Goal: Task Accomplishment & Management: Manage account settings

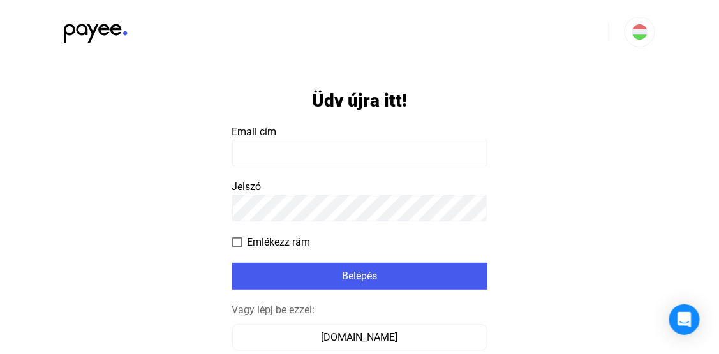
click at [322, 151] on input at bounding box center [359, 153] width 255 height 27
type input "**********"
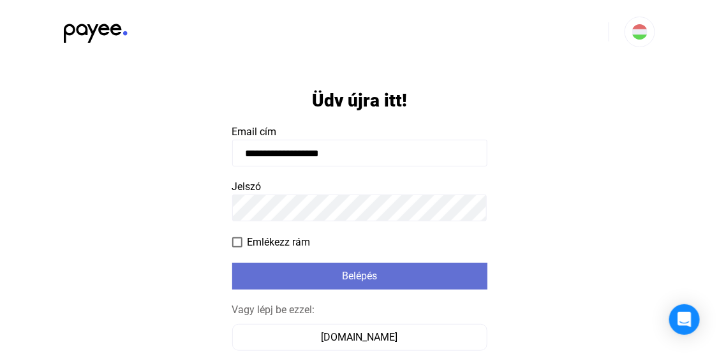
click at [315, 279] on div "Belépés" at bounding box center [360, 276] width 248 height 15
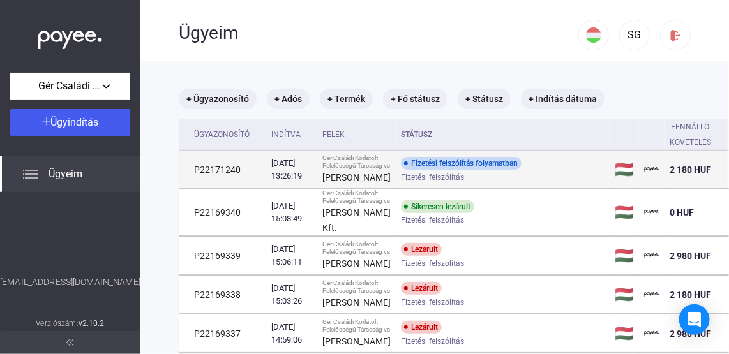
click at [540, 175] on div "Fizetési felszólítás" at bounding box center [503, 177] width 204 height 10
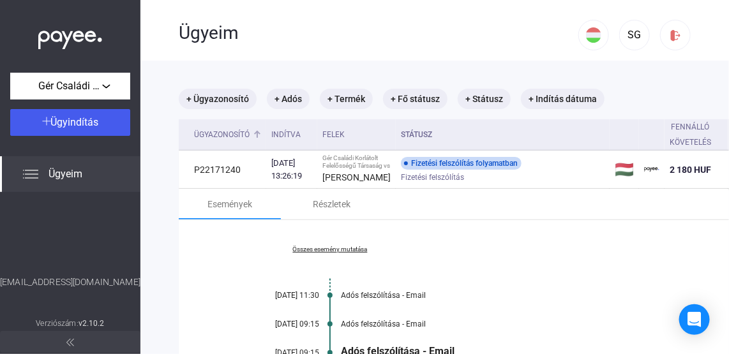
click at [214, 145] on th "Ügyazonosító" at bounding box center [222, 134] width 87 height 31
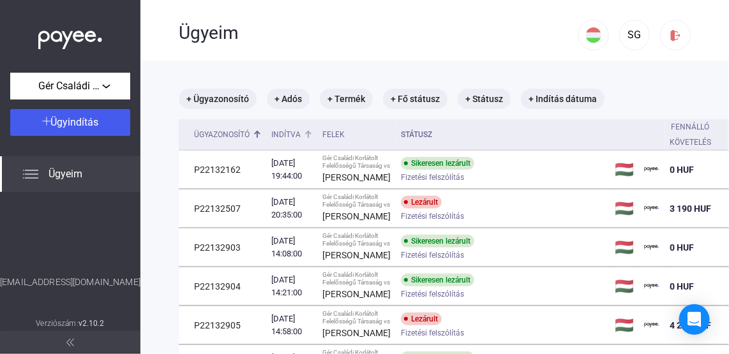
click at [286, 135] on div "Indítva" at bounding box center [285, 134] width 29 height 15
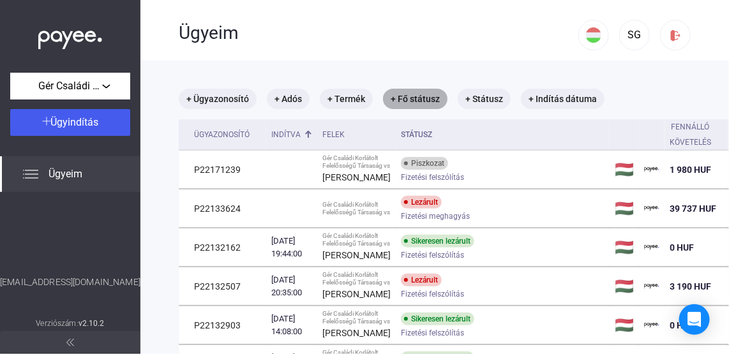
click at [406, 100] on mat-chip "+ Fő státusz" at bounding box center [415, 99] width 64 height 20
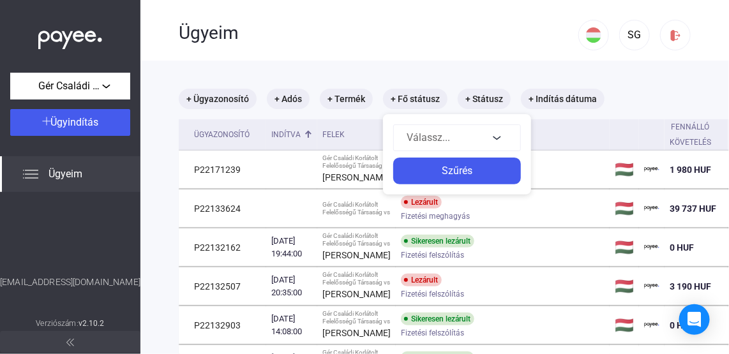
click at [388, 57] on div at bounding box center [364, 177] width 729 height 354
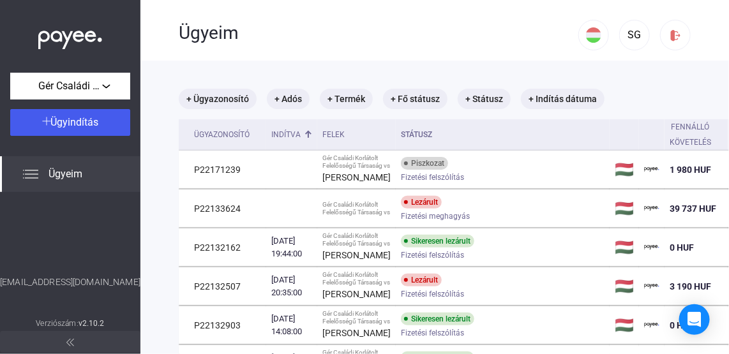
click at [39, 178] on div "Ügyeim" at bounding box center [70, 174] width 140 height 36
click at [80, 174] on span "Ügyeim" at bounding box center [65, 174] width 34 height 15
click at [214, 138] on div "Ügyazonosító" at bounding box center [222, 134] width 56 height 15
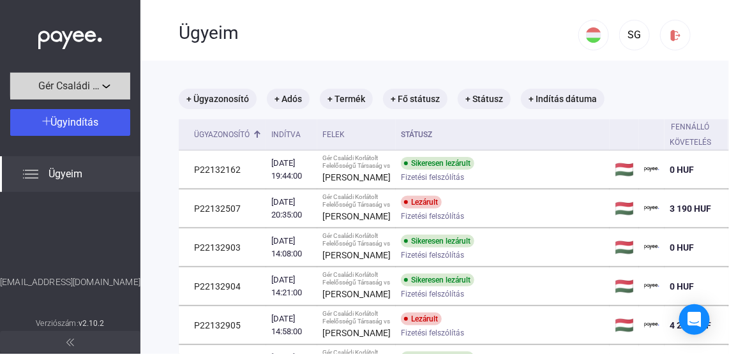
click at [98, 85] on span "Gér Családi Korlátolt Felelősségű Társaság" at bounding box center [70, 85] width 64 height 15
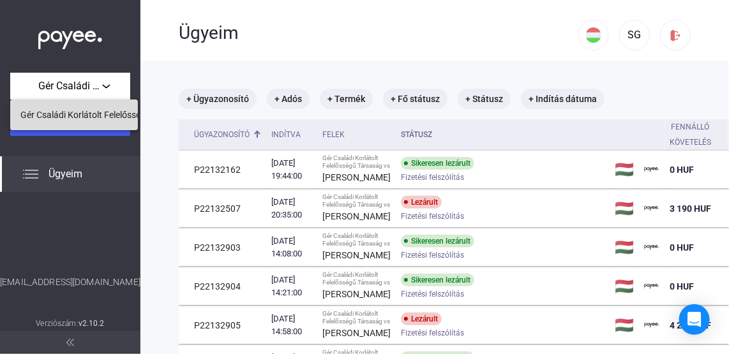
click at [72, 112] on span "Gér Családi Korlátolt Felelősségű Társaság" at bounding box center [104, 114] width 169 height 15
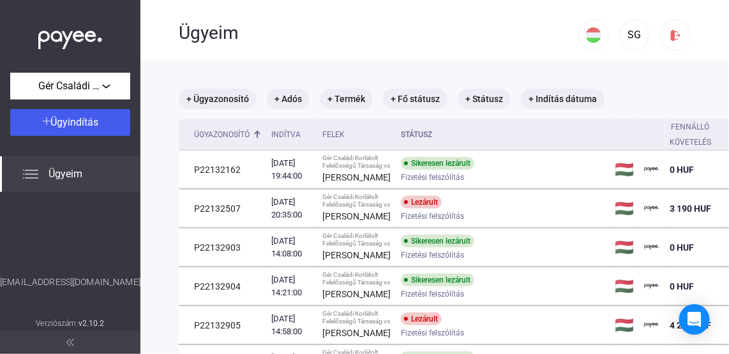
click at [37, 172] on img at bounding box center [30, 174] width 15 height 15
click at [345, 135] on div "Felek" at bounding box center [333, 134] width 22 height 15
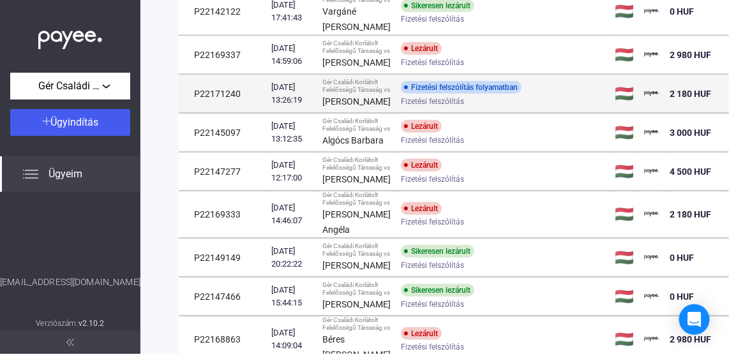
scroll to position [201, 125]
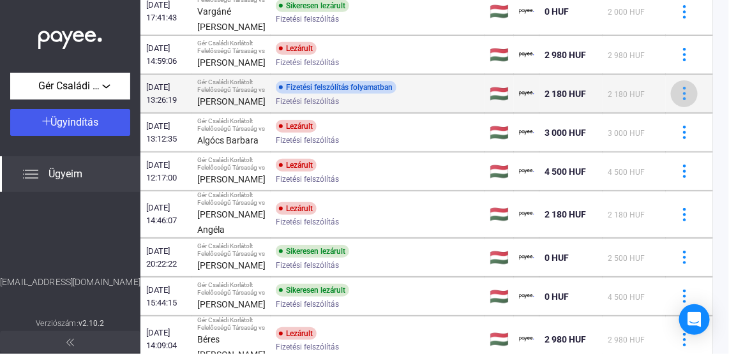
click at [678, 100] on img at bounding box center [684, 93] width 13 height 13
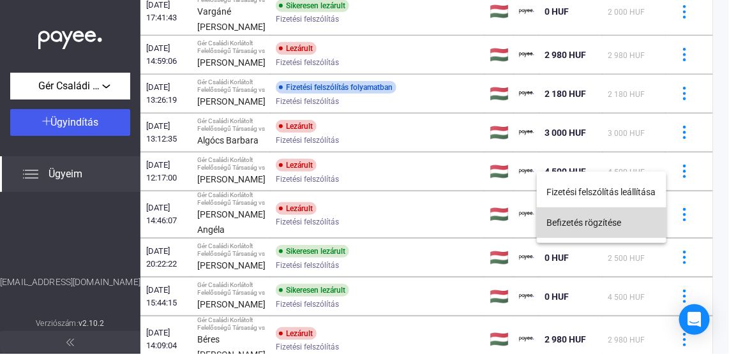
click at [596, 223] on button "Befizetés rögzítése" at bounding box center [602, 222] width 130 height 31
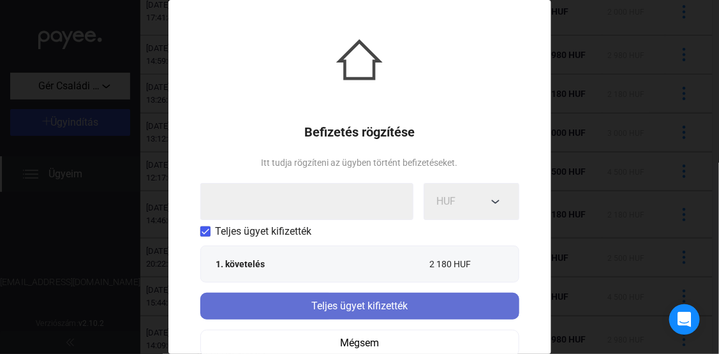
click at [338, 309] on div "Teljes ügyet kifizették" at bounding box center [359, 306] width 311 height 15
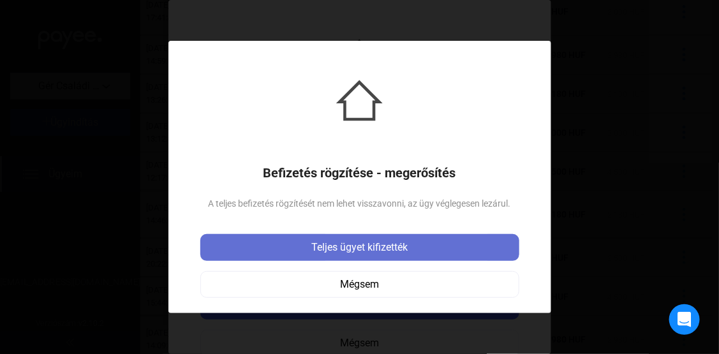
click at [341, 251] on div "Teljes ügyet kifizették" at bounding box center [359, 247] width 311 height 15
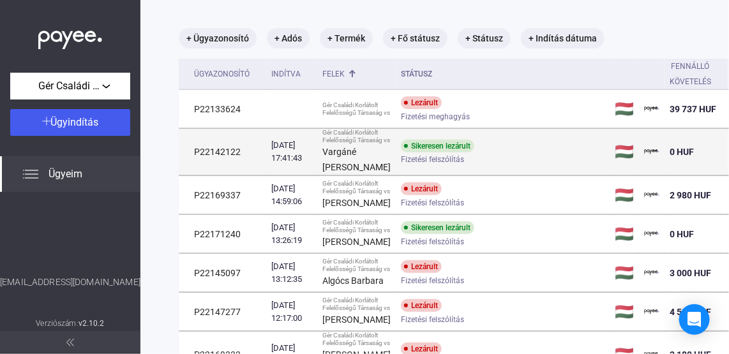
scroll to position [0, 0]
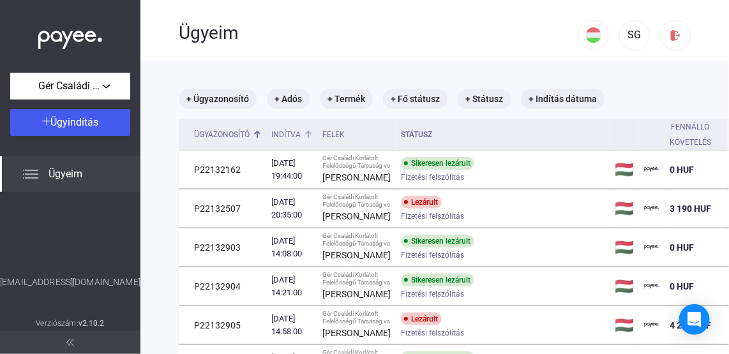
click at [287, 137] on div "Indítva" at bounding box center [285, 134] width 29 height 15
